Goal: Obtain resource: Obtain resource

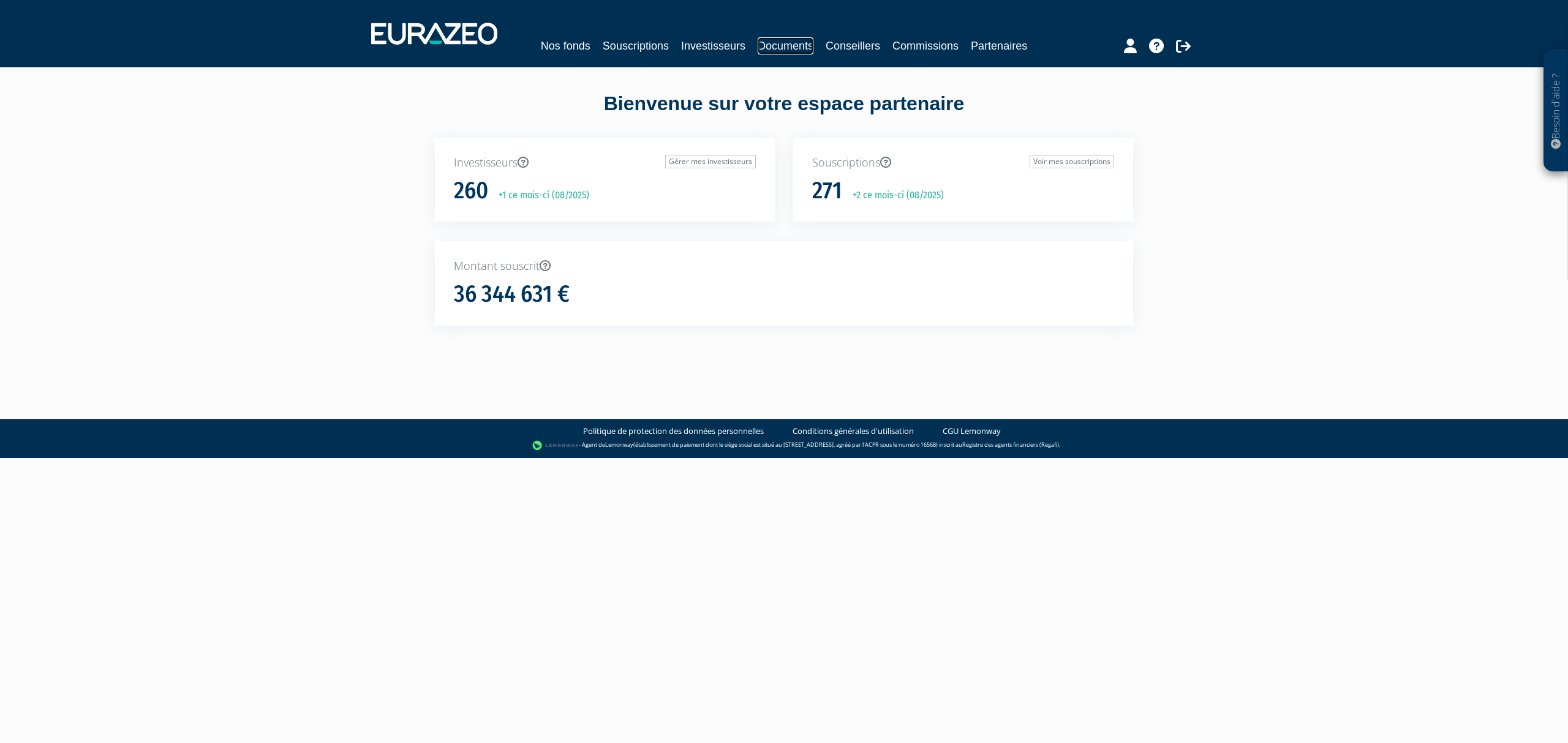
click at [813, 45] on link "Documents" at bounding box center [785, 45] width 56 height 17
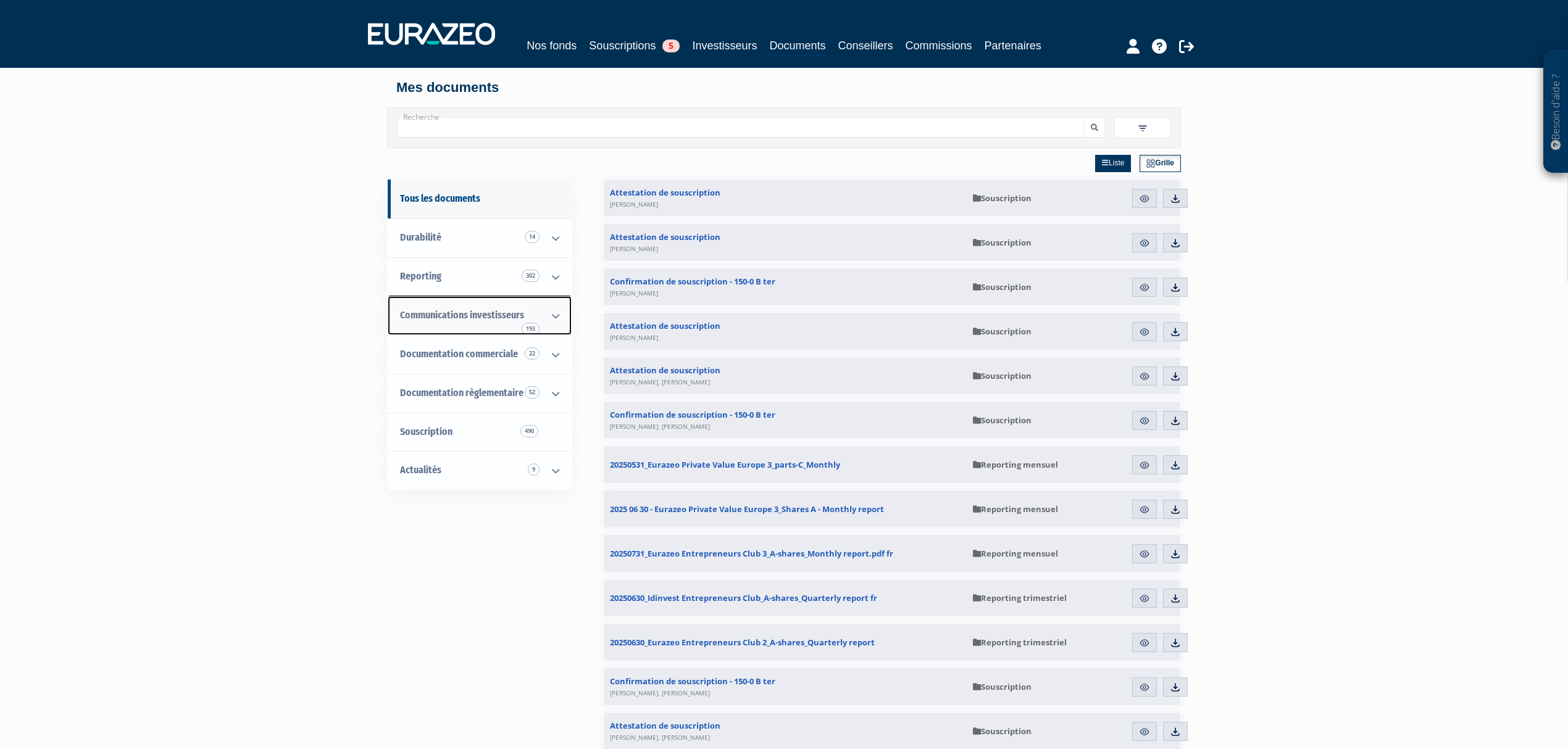
click at [470, 321] on span "Communications investisseurs 193" at bounding box center [462, 315] width 124 height 11
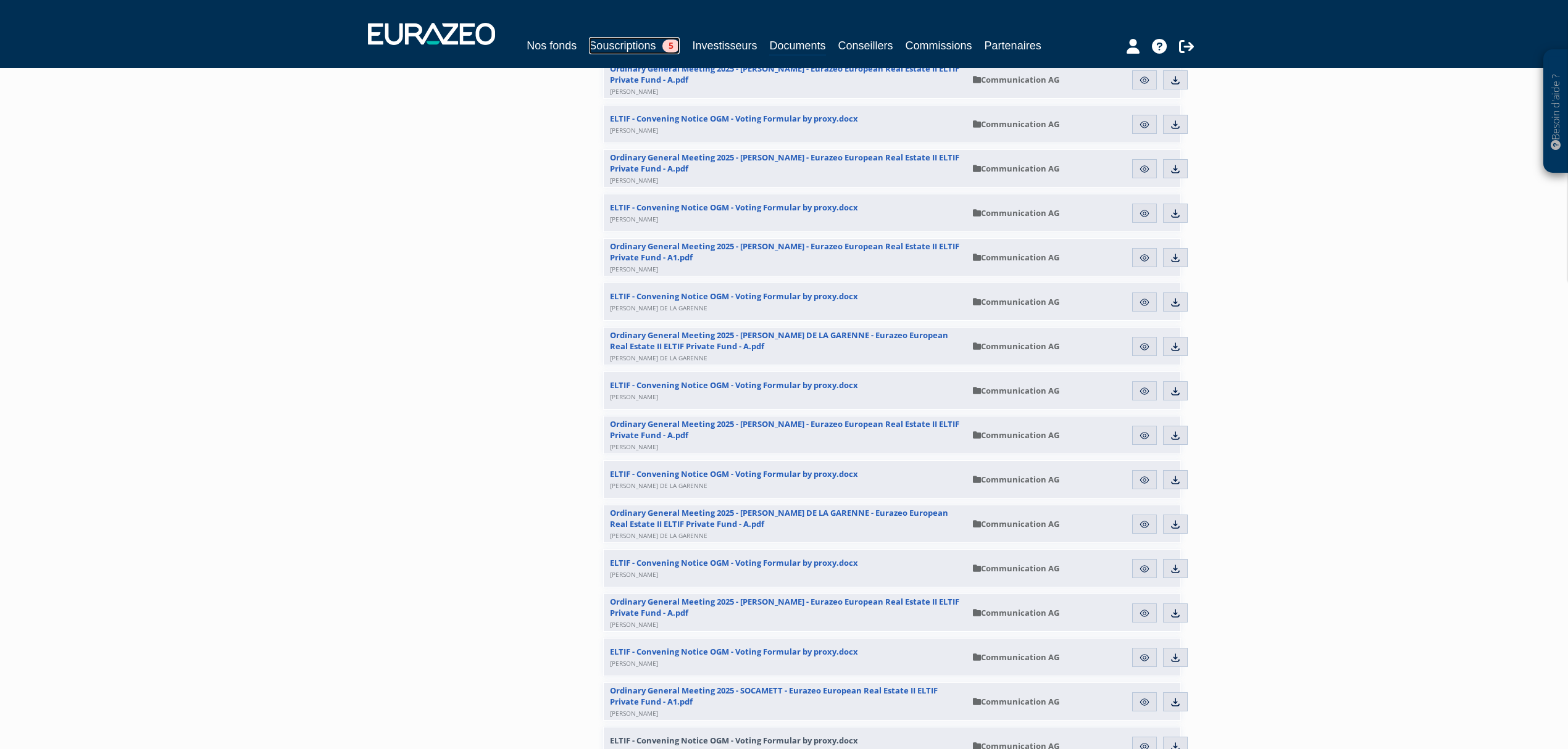
scroll to position [1316, 0]
click at [1135, 491] on link "Aperçu" at bounding box center [1144, 482] width 25 height 20
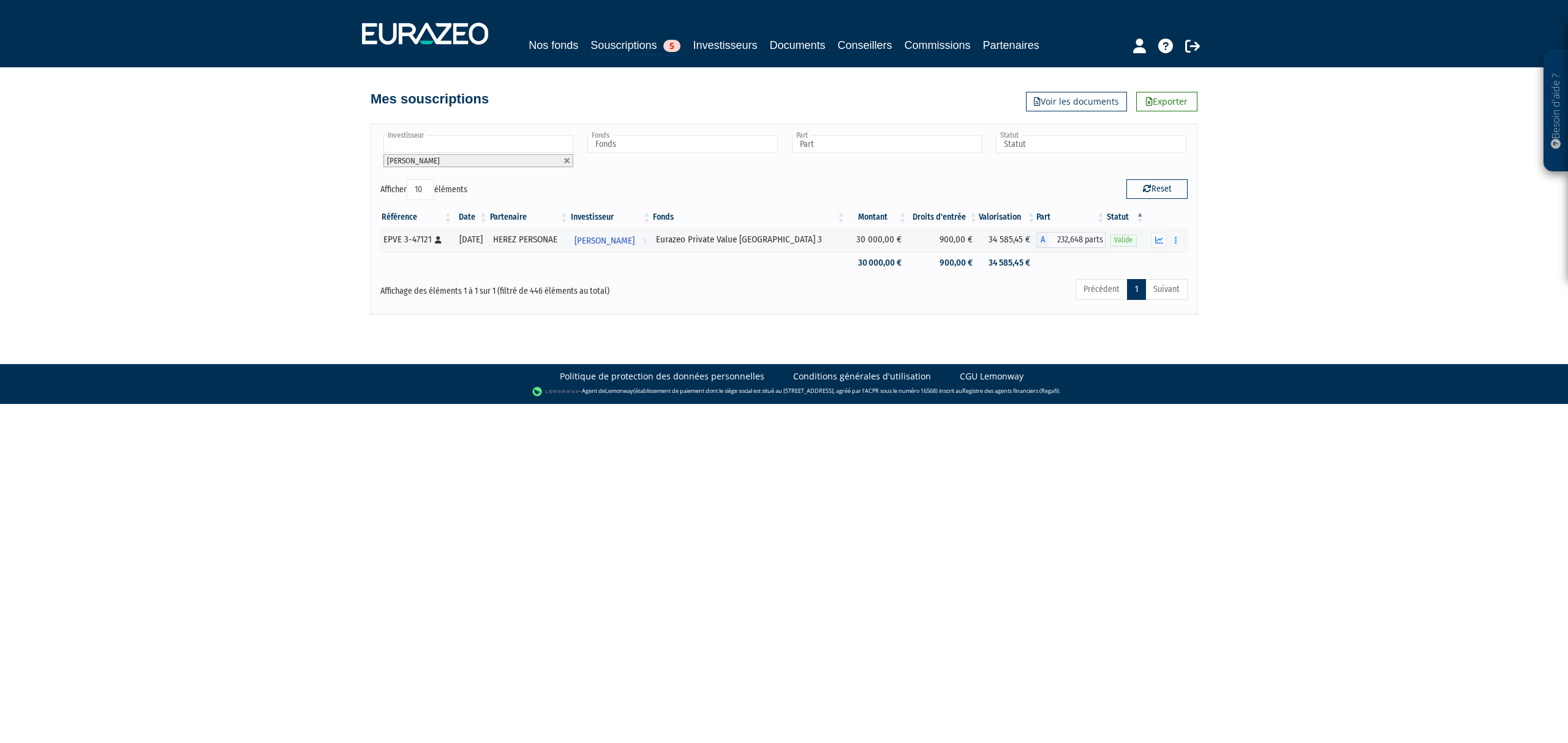
click at [565, 165] on link at bounding box center [566, 161] width 7 height 7
type input "Investisseur"
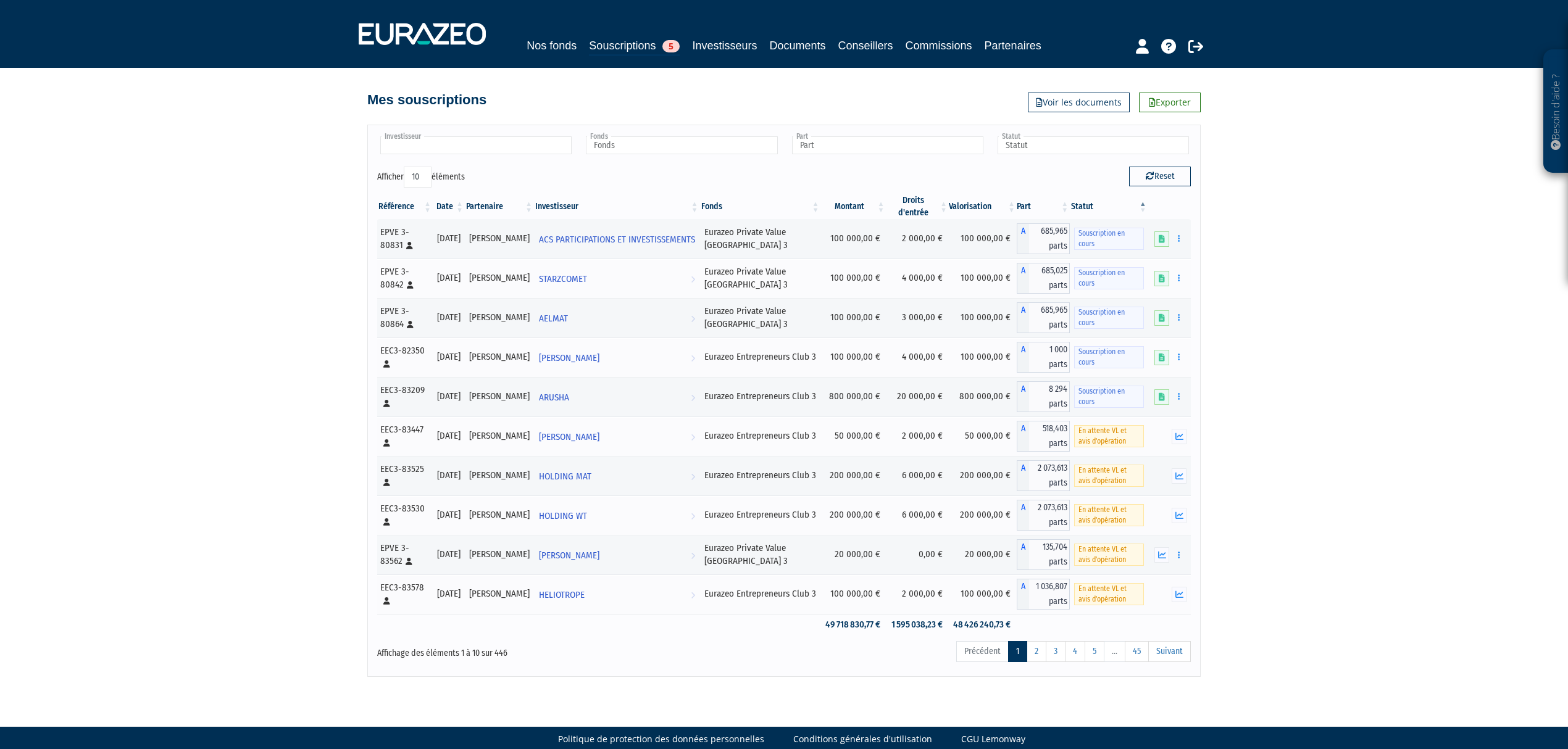
click at [496, 155] on input "text" at bounding box center [476, 146] width 191 height 18
type input "Investisseur"
click at [470, 155] on input "text" at bounding box center [476, 146] width 191 height 18
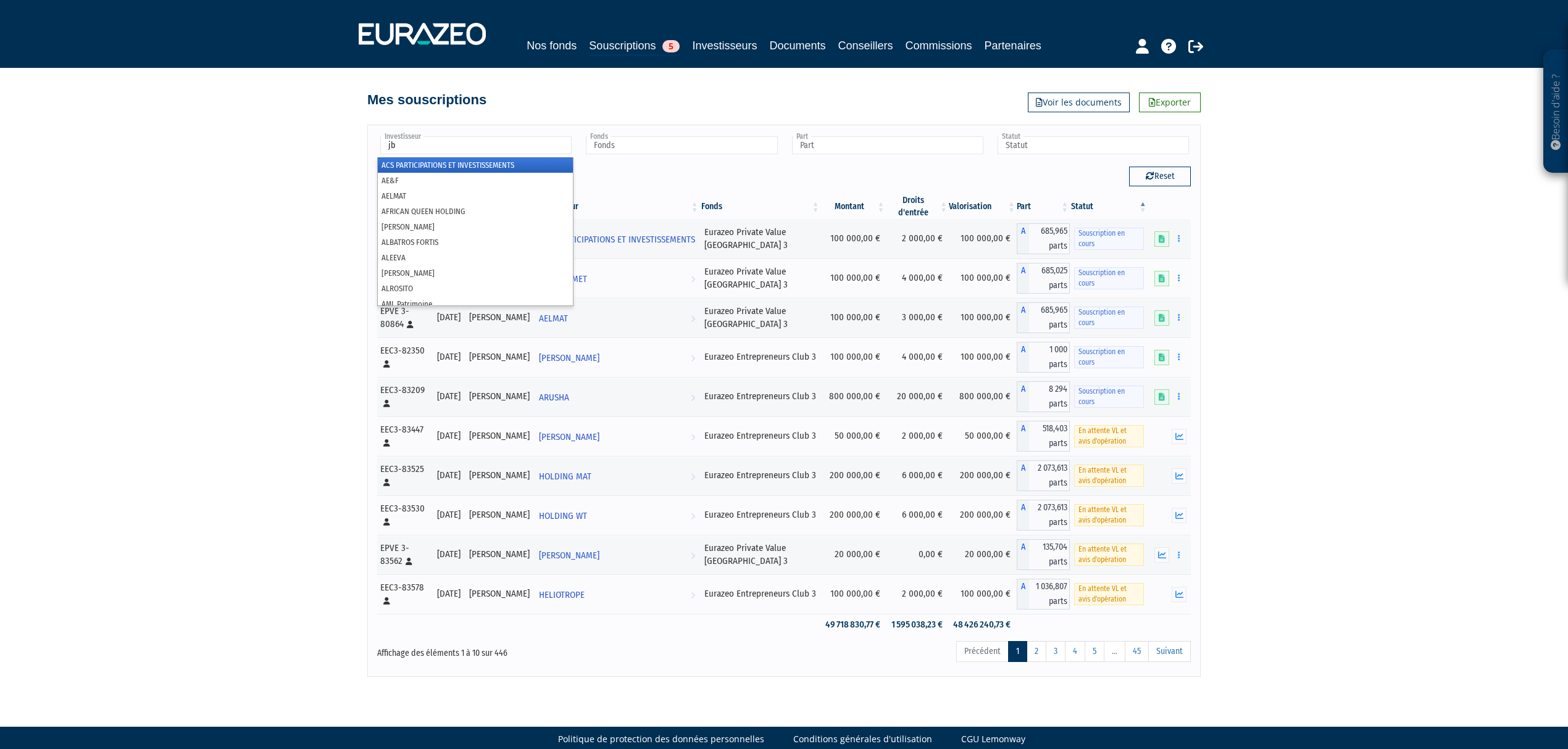
type input "jb"
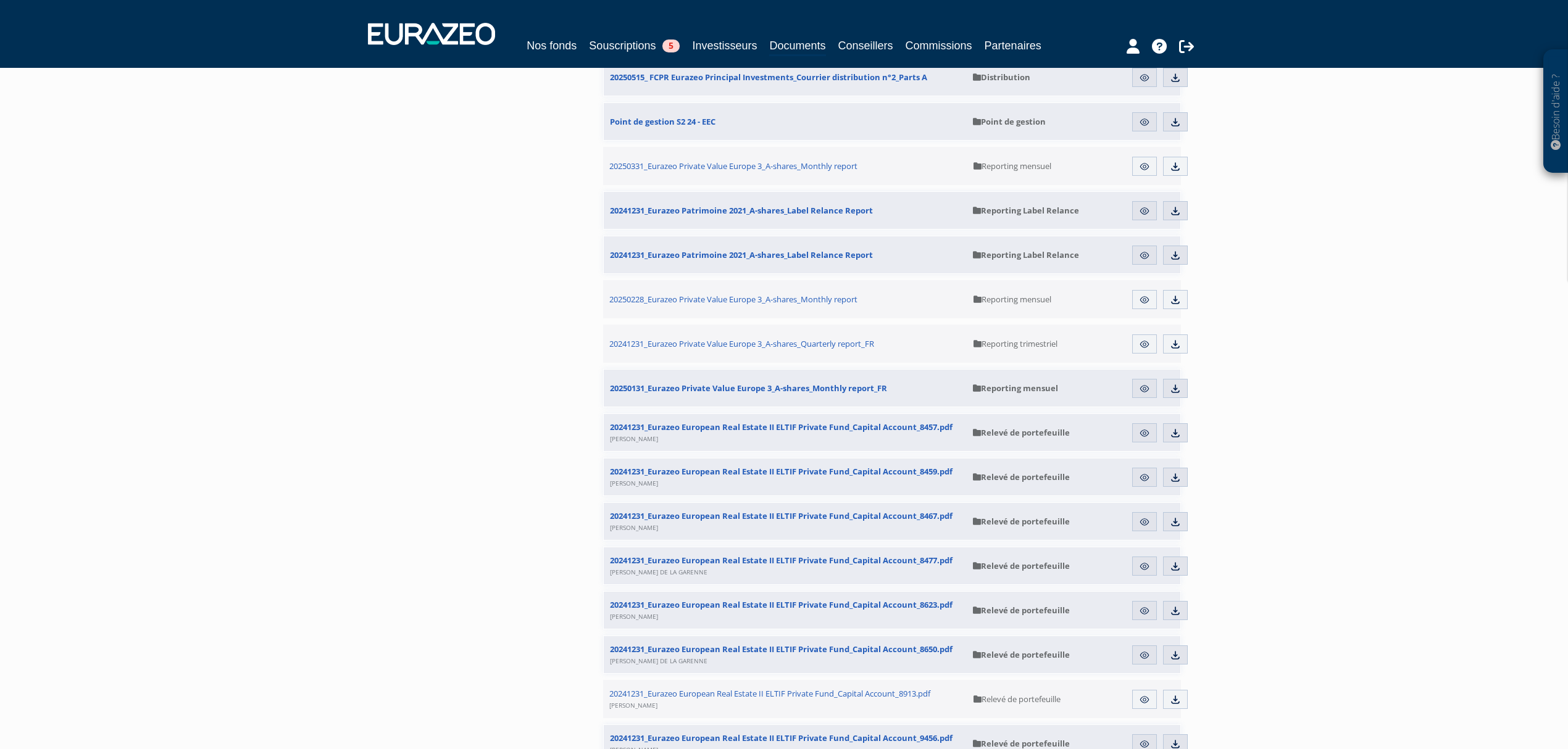
scroll to position [5594, 0]
